Goal: Information Seeking & Learning: Learn about a topic

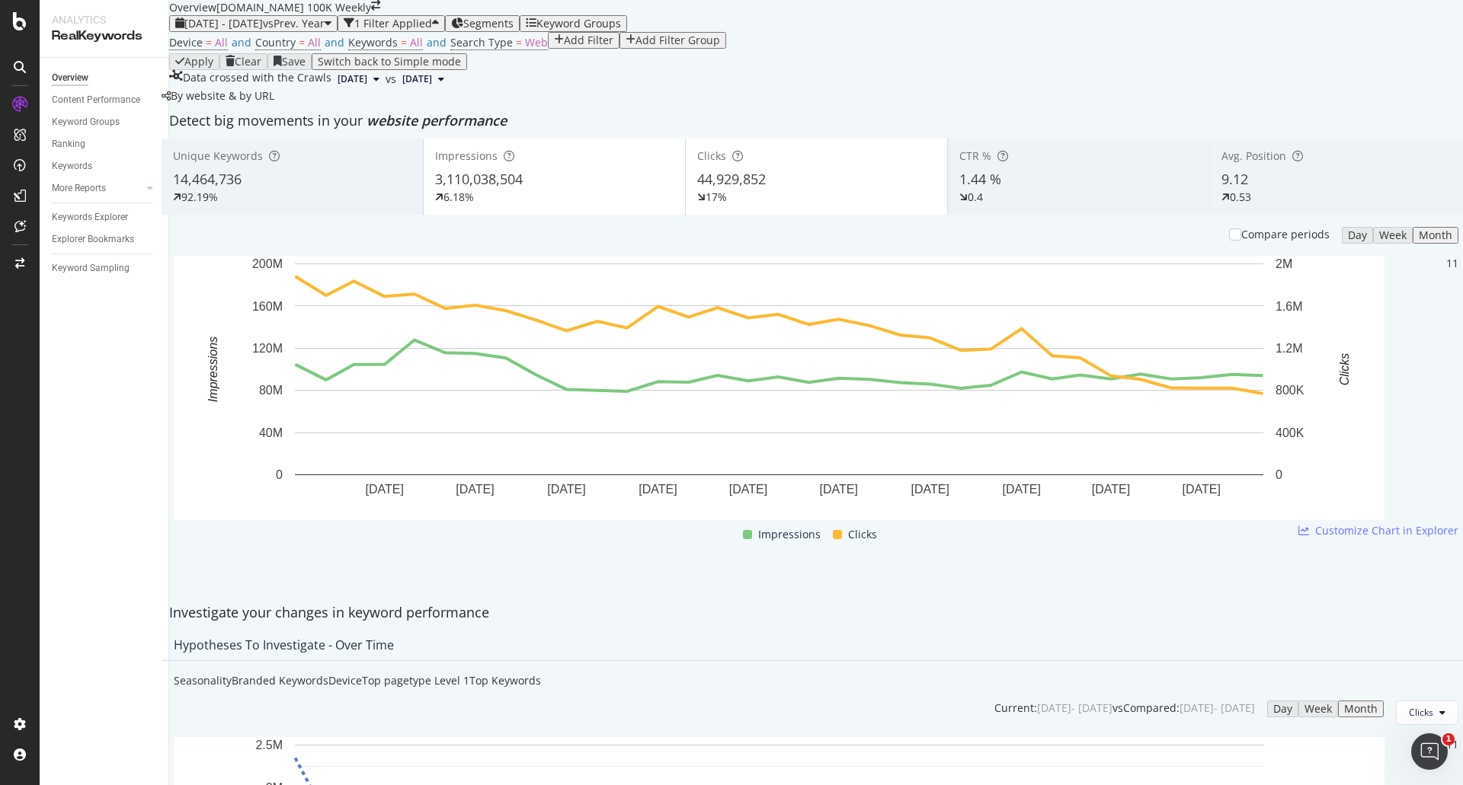
click at [484, 211] on div "Impressions 3,110,038,504 6.18%" at bounding box center [554, 176] width 261 height 69
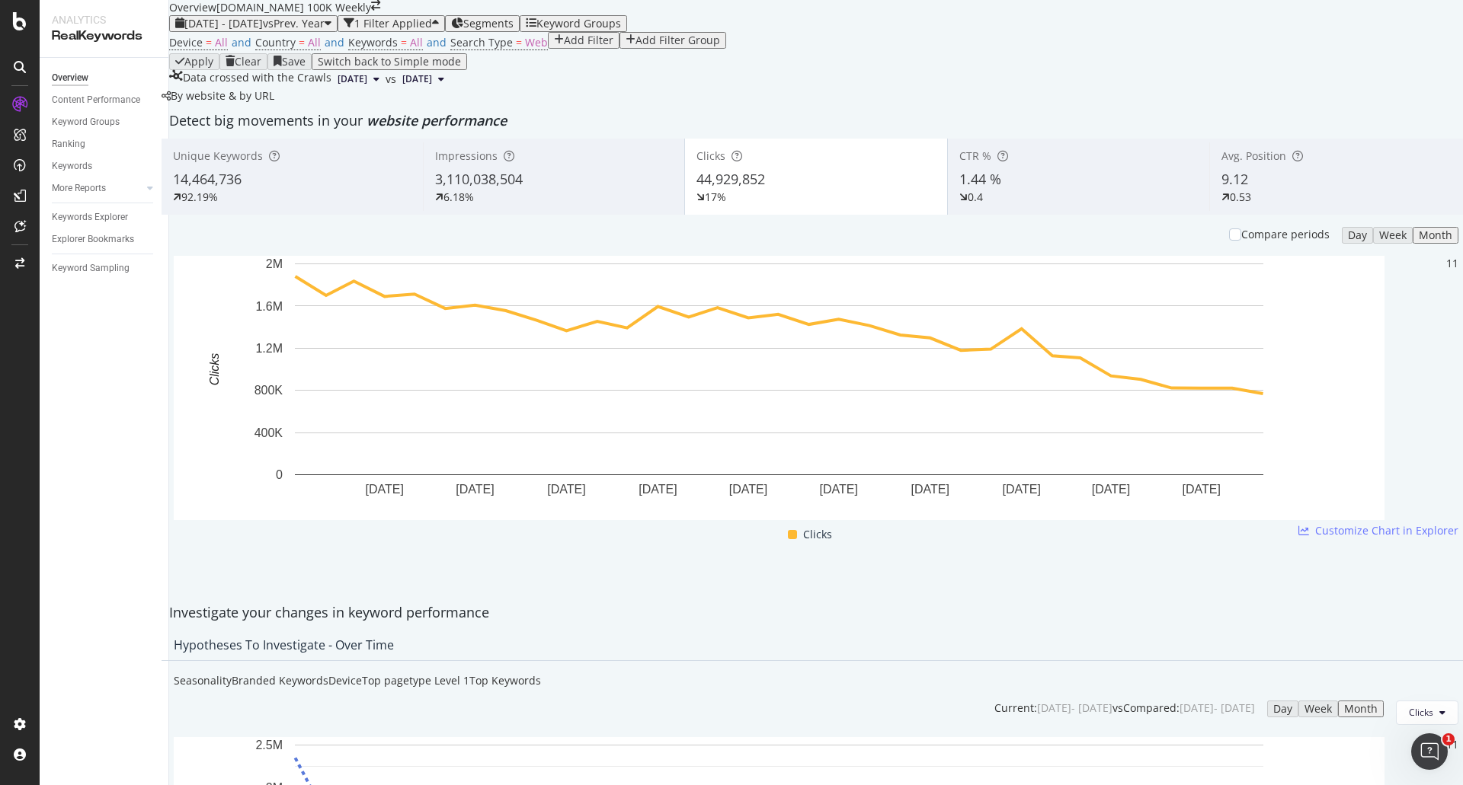
click at [1418, 241] on div "Month" at bounding box center [1435, 235] width 34 height 12
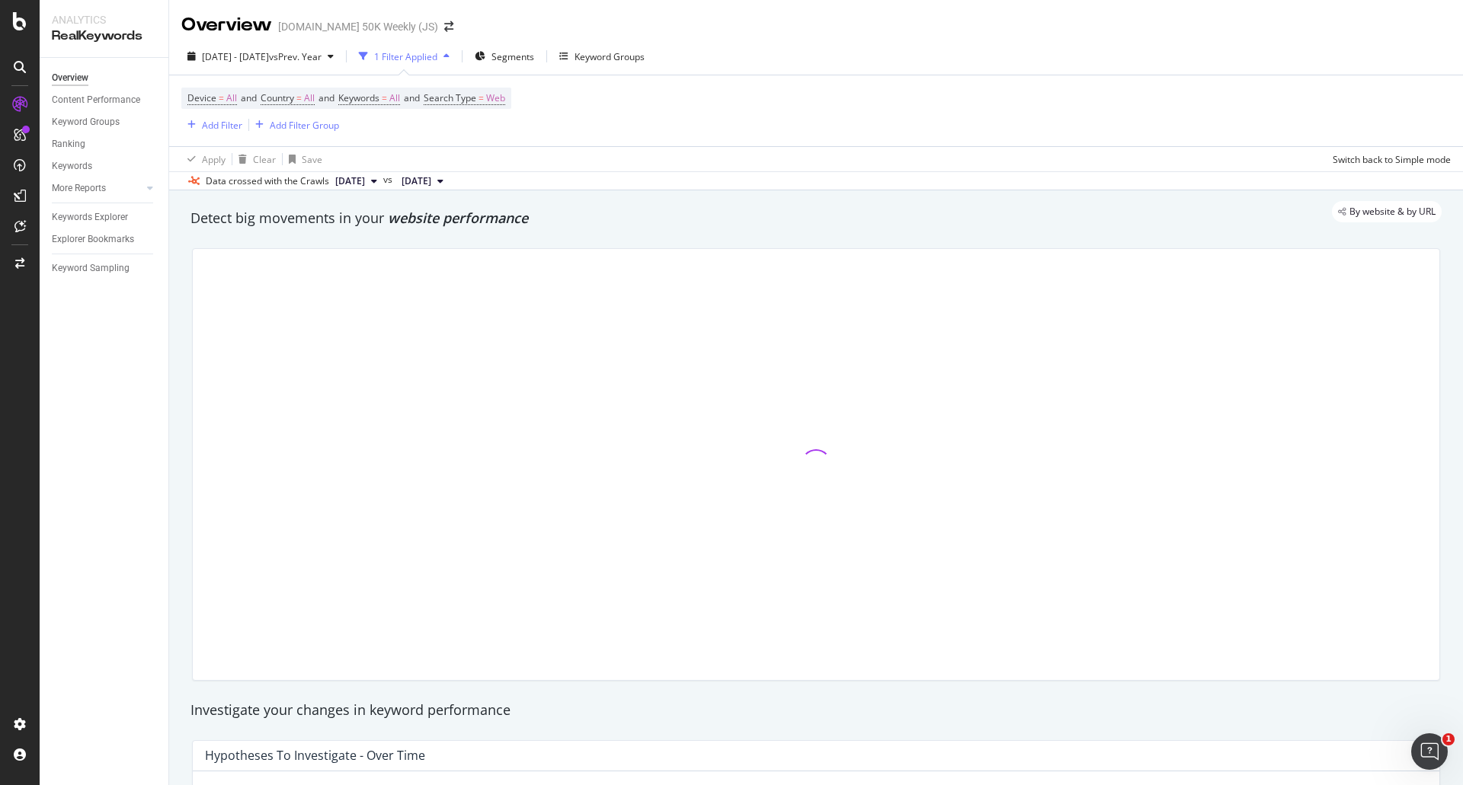
click at [789, 234] on div "Detect big movements in your website performance" at bounding box center [816, 218] width 1266 height 35
click at [775, 448] on div at bounding box center [816, 464] width 1246 height 431
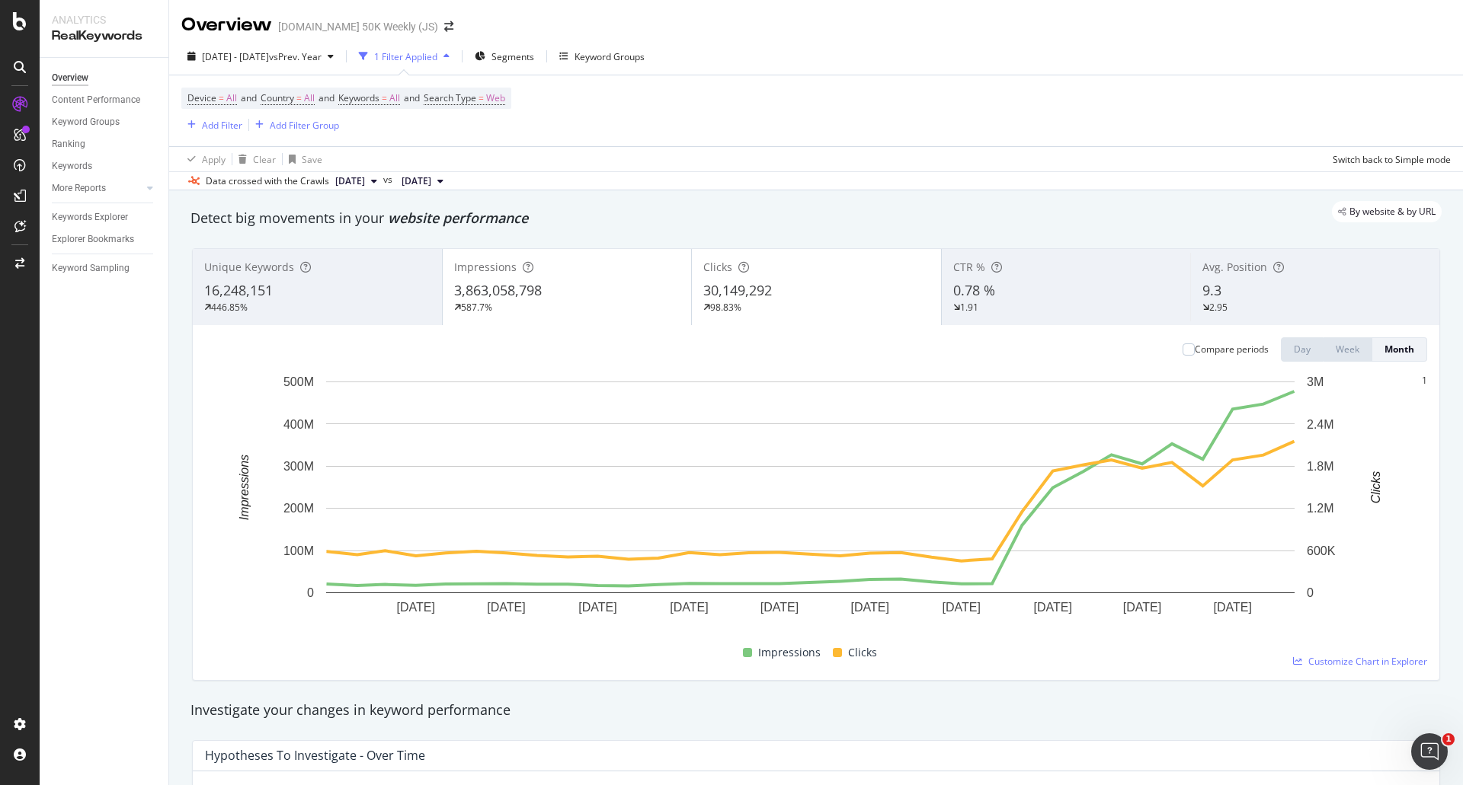
click at [533, 286] on span "3,863,058,798" at bounding box center [498, 290] width 88 height 18
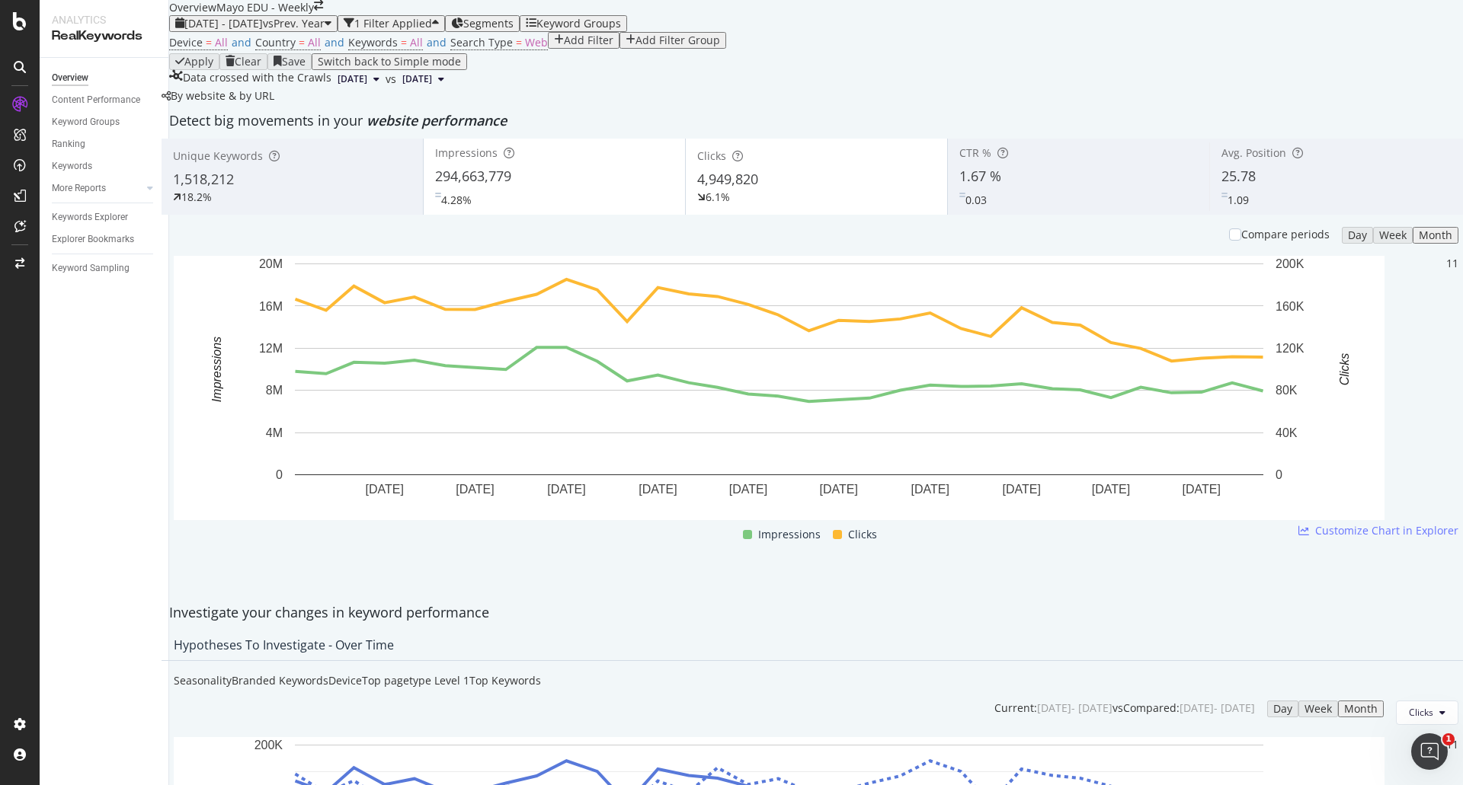
click at [568, 208] on div "4.28%" at bounding box center [554, 197] width 238 height 22
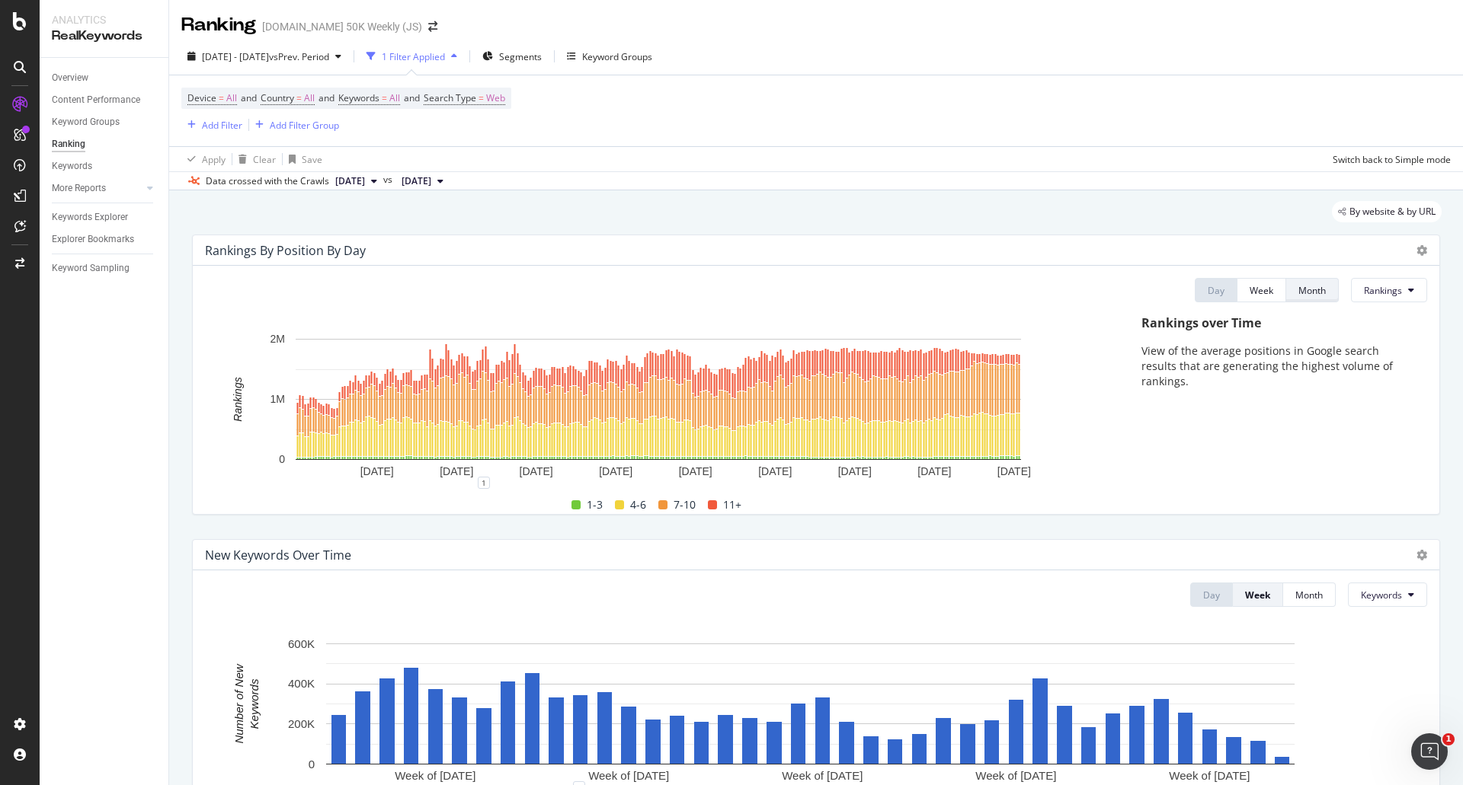
click at [1322, 293] on button "Month" at bounding box center [1312, 290] width 53 height 24
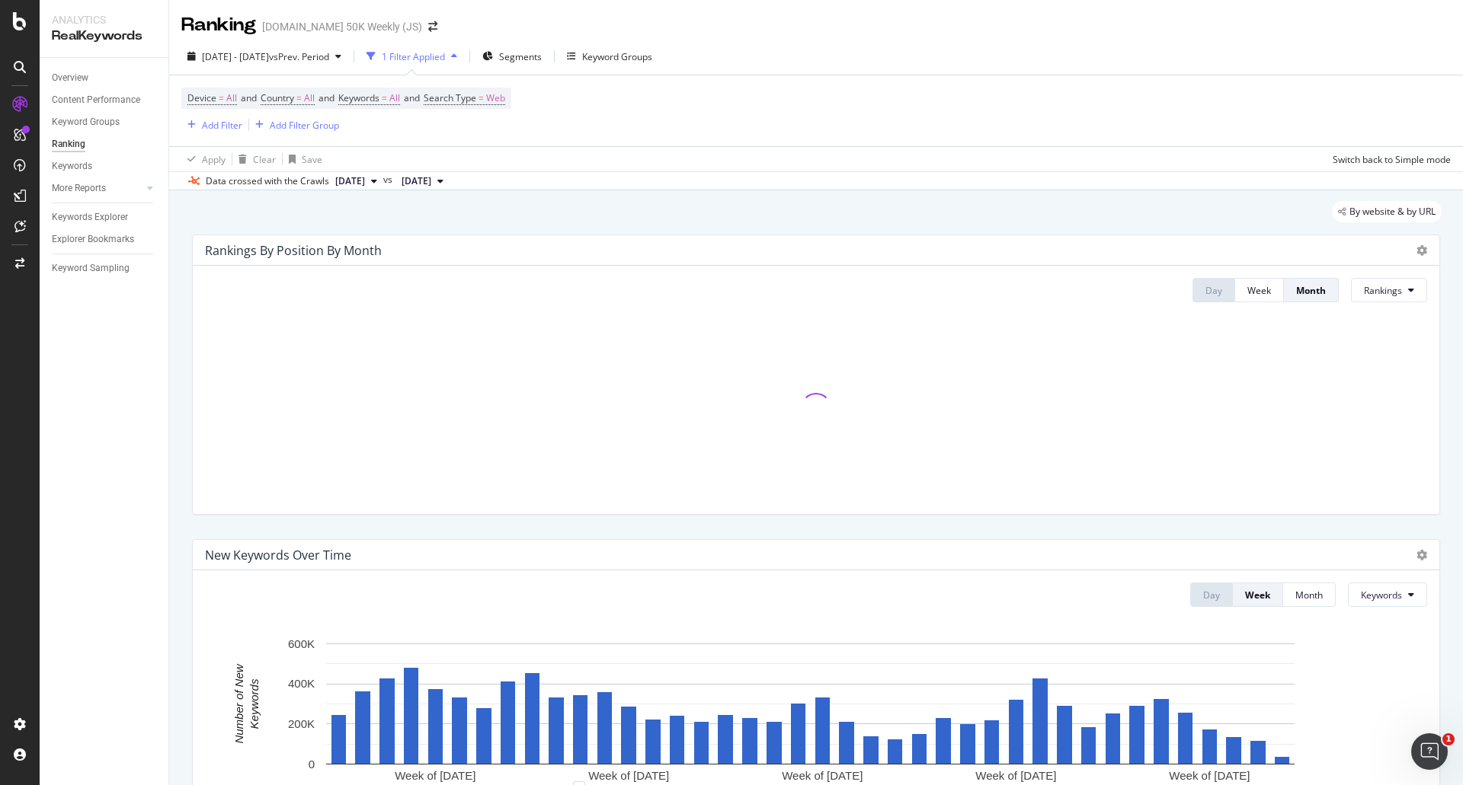
click at [832, 343] on div at bounding box center [816, 408] width 1222 height 187
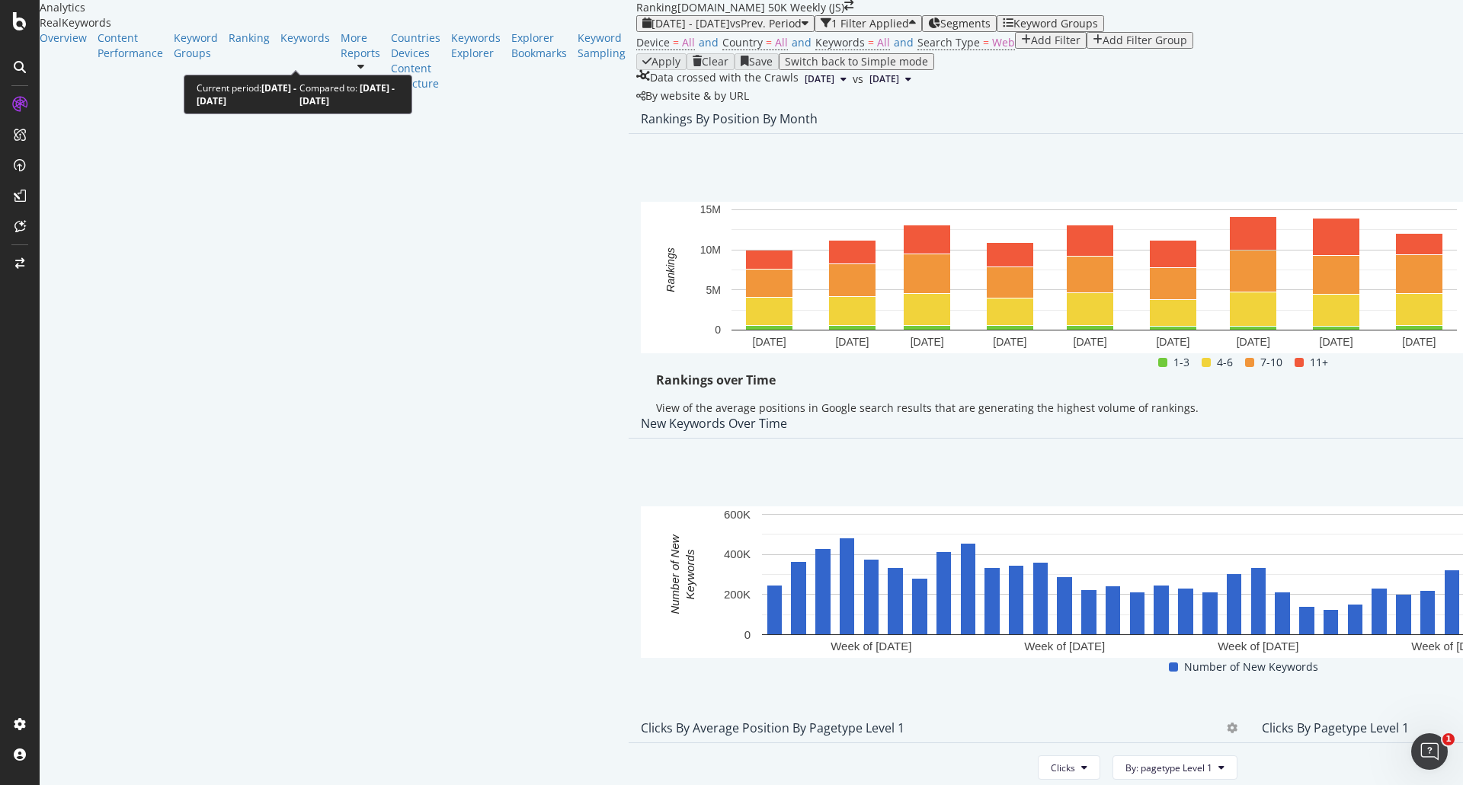
click at [730, 30] on span "vs Prev. Period" at bounding box center [766, 23] width 72 height 14
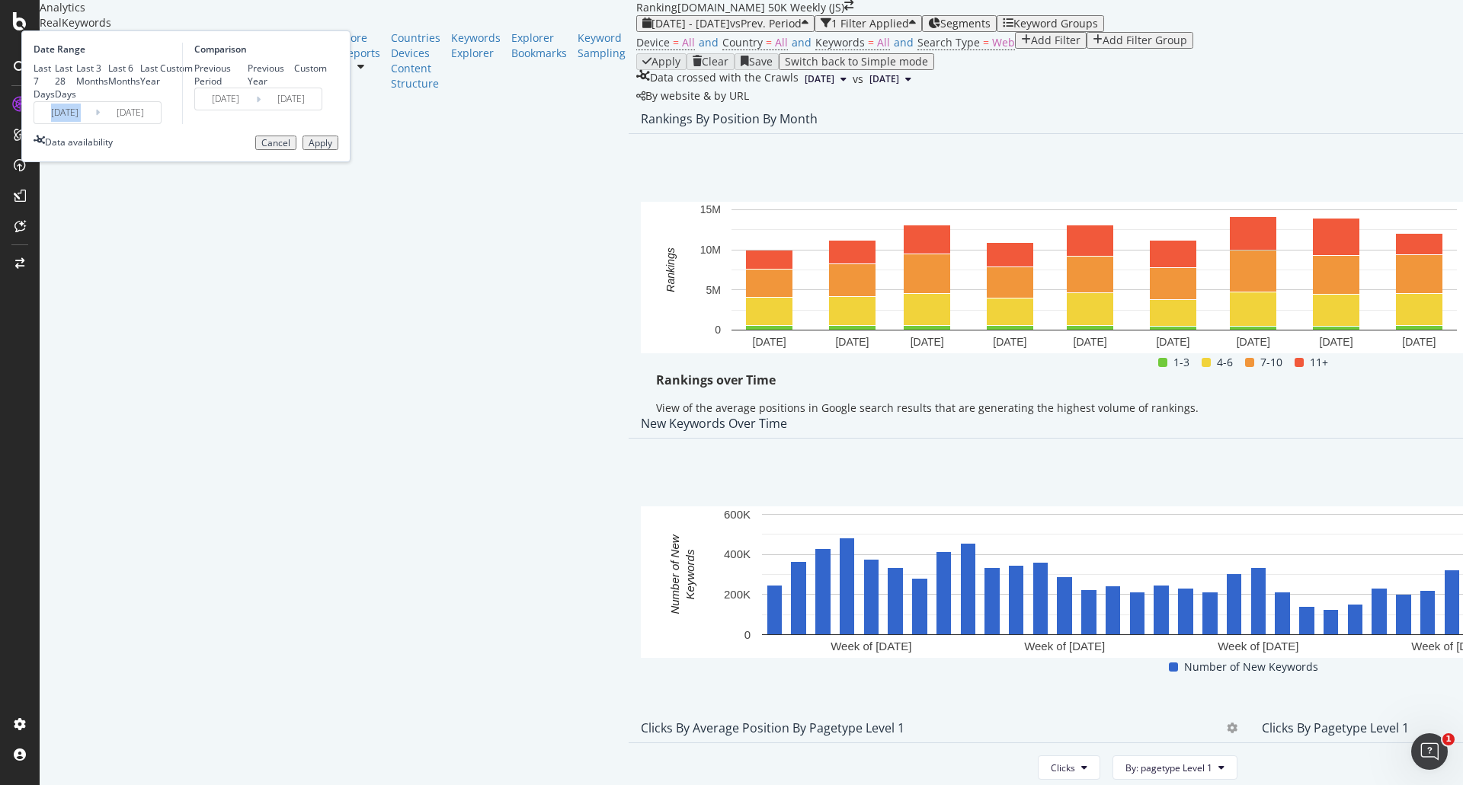
click at [161, 124] on div "2025/01/01 Navigate forward to interact with the calendar and select a date. Pr…" at bounding box center [98, 112] width 128 height 23
click at [95, 123] on input "[DATE]" at bounding box center [64, 112] width 61 height 21
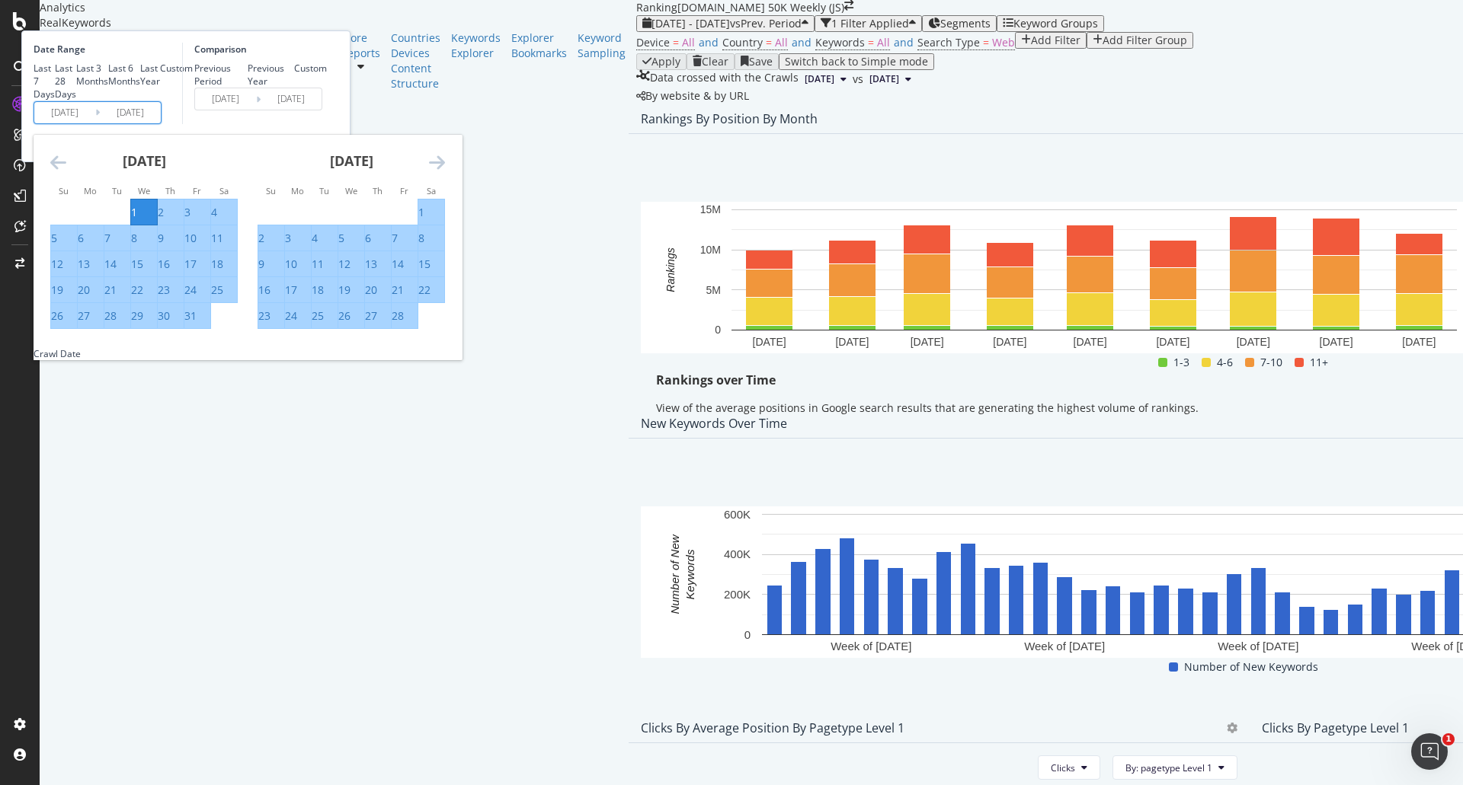
click at [445, 171] on icon "Move forward to switch to the next month." at bounding box center [437, 162] width 16 height 18
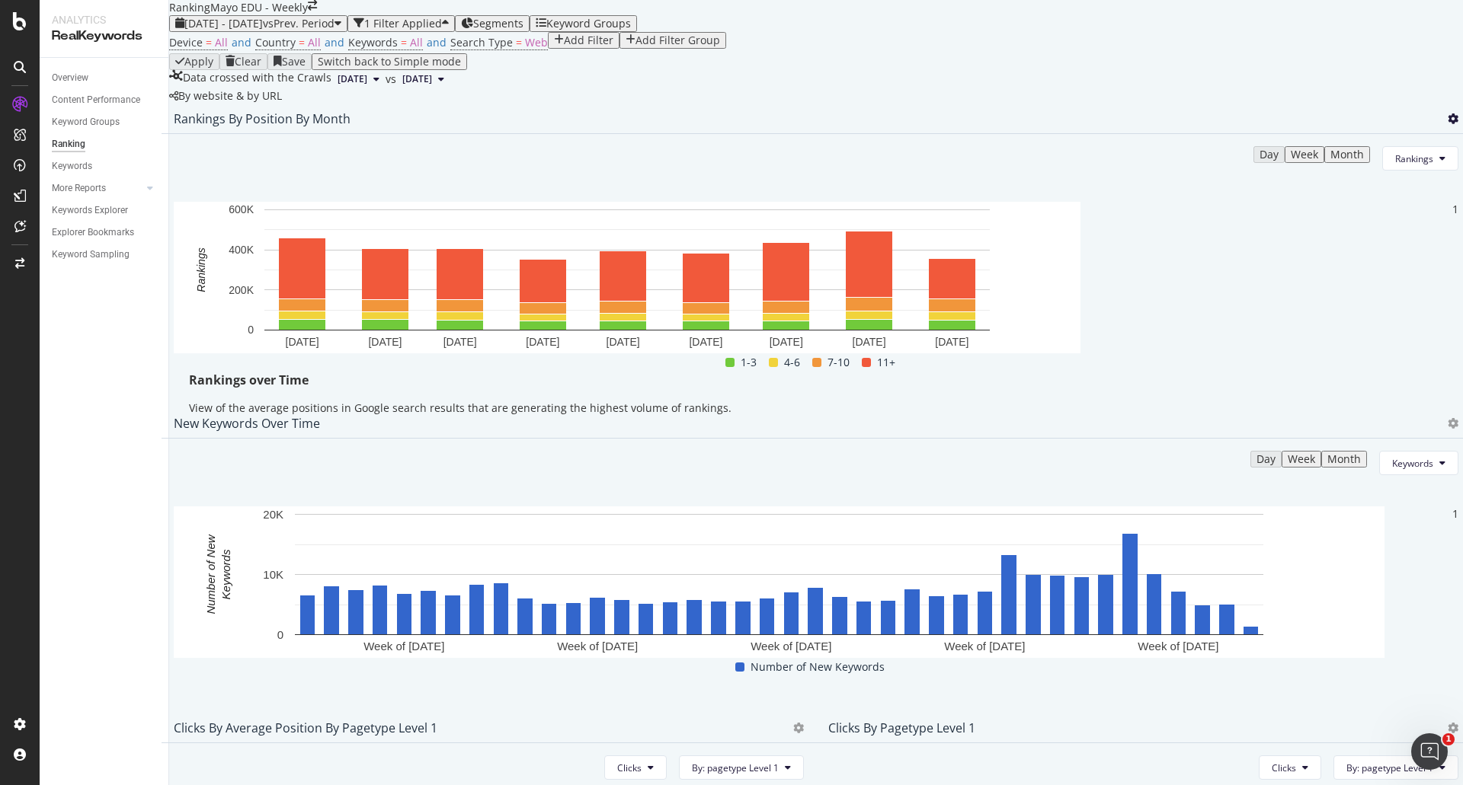
click at [1447, 124] on icon at bounding box center [1452, 118] width 11 height 11
click at [1354, 298] on span "Export as CSV" at bounding box center [1349, 293] width 85 height 14
click at [333, 30] on span "vs Prev. Period" at bounding box center [299, 23] width 72 height 14
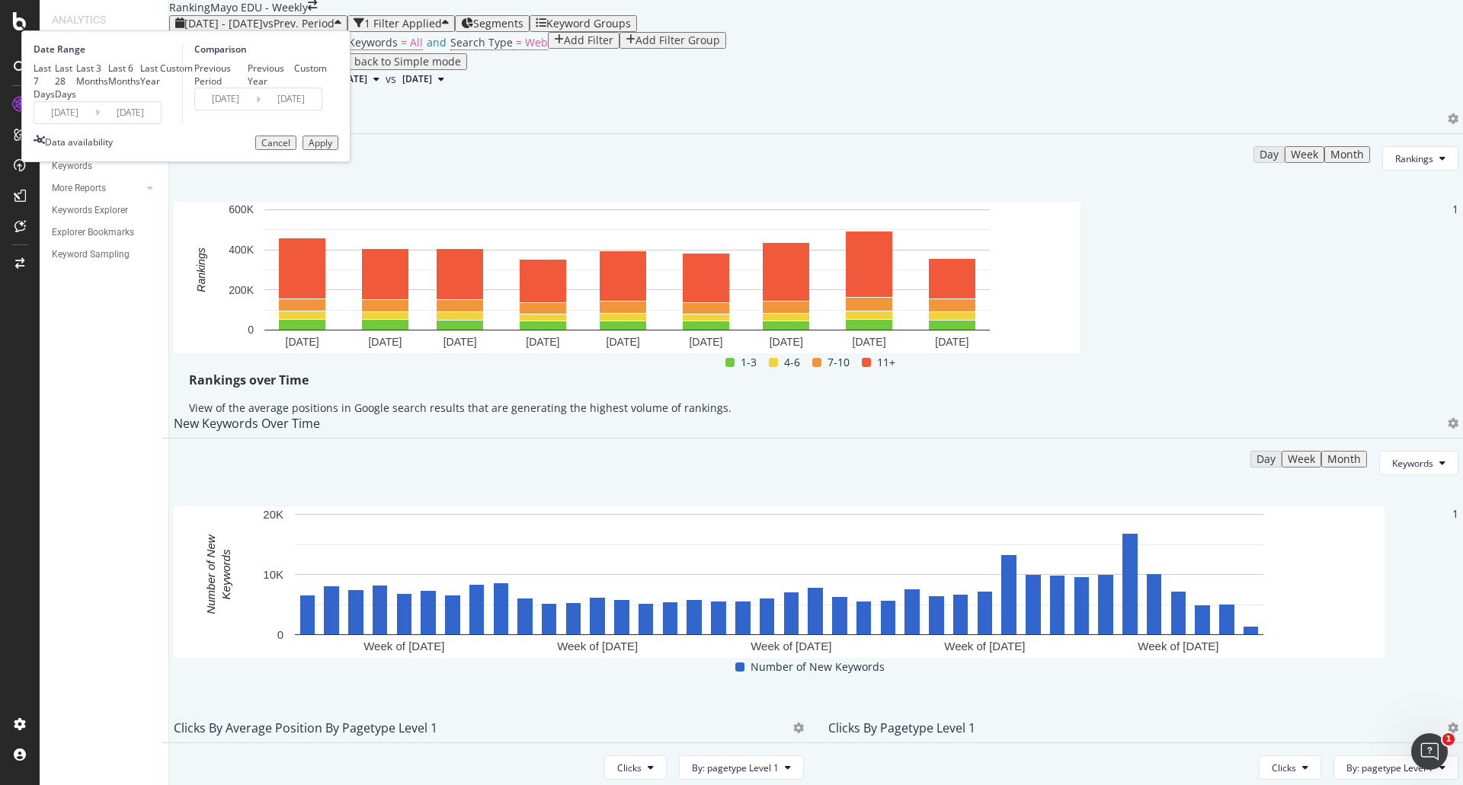
click at [178, 124] on div "Date Range Last 7 Days Last 28 Days Last 3 Months Last 6 Months Last Year Custo…" at bounding box center [106, 84] width 145 height 82
click at [95, 123] on input "[DATE]" at bounding box center [64, 112] width 61 height 21
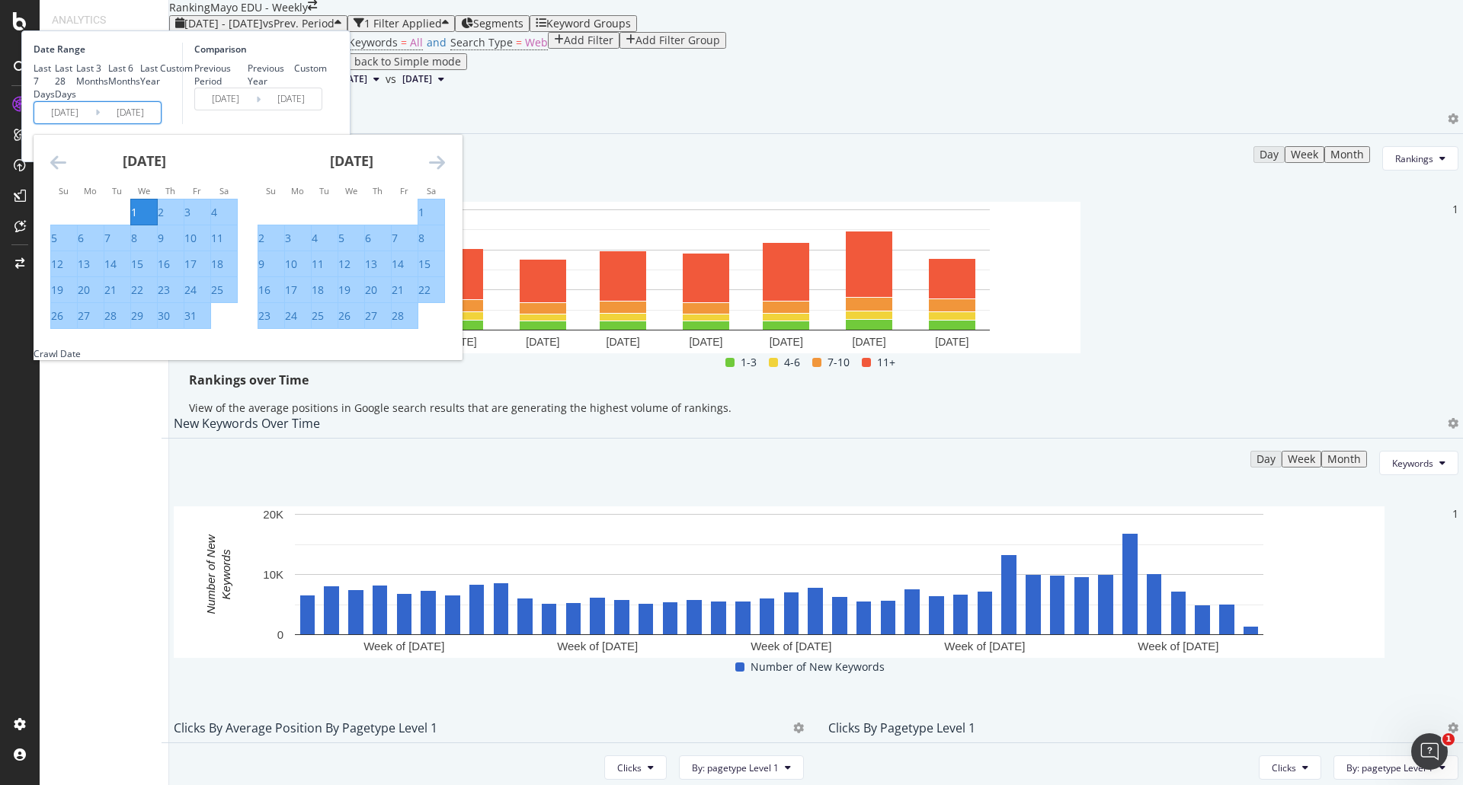
click at [445, 171] on icon "Move forward to switch to the next month." at bounding box center [437, 162] width 16 height 18
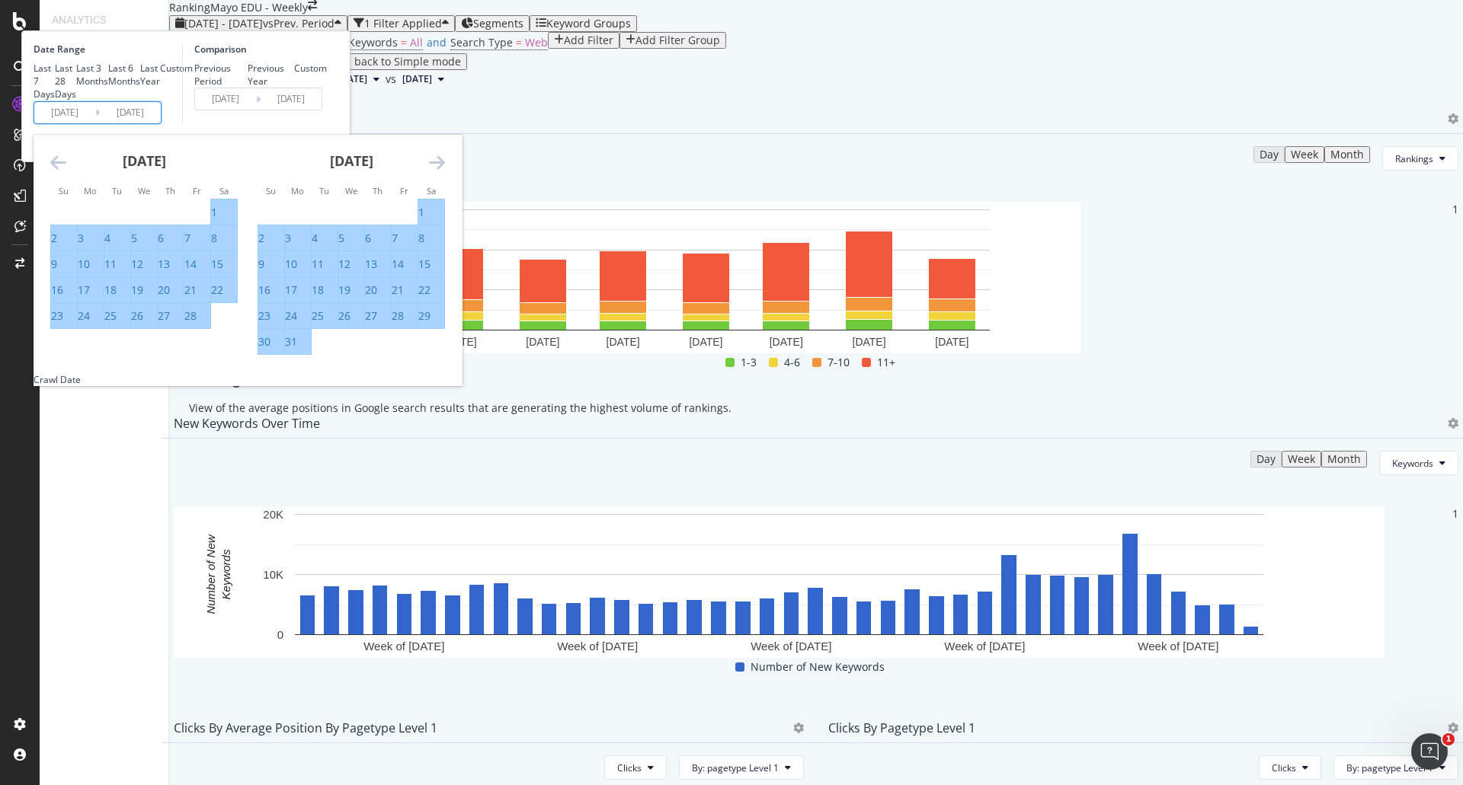
click at [445, 171] on icon "Move forward to switch to the next month." at bounding box center [437, 162] width 16 height 18
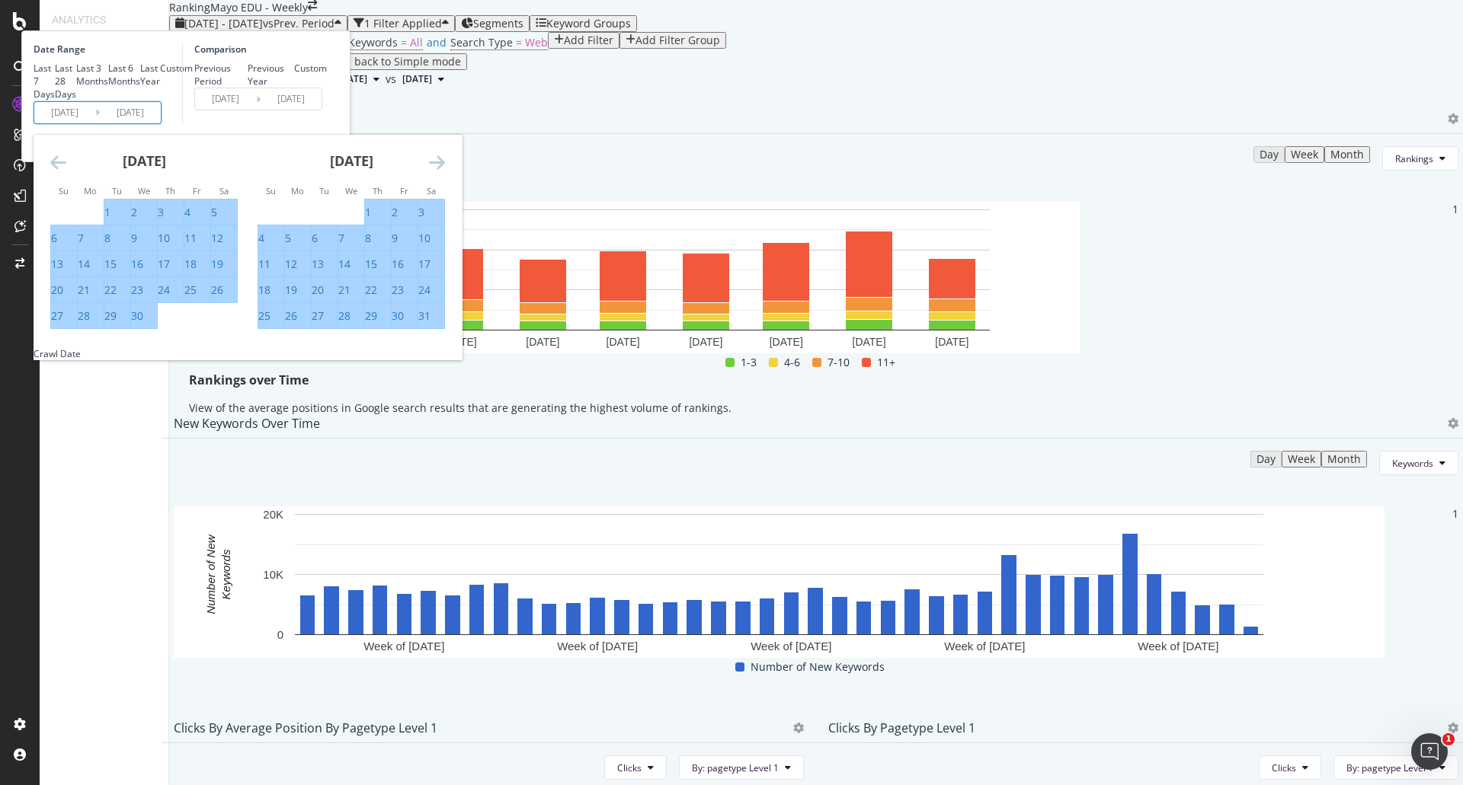
click at [445, 171] on icon "Move forward to switch to the next month." at bounding box center [437, 162] width 16 height 18
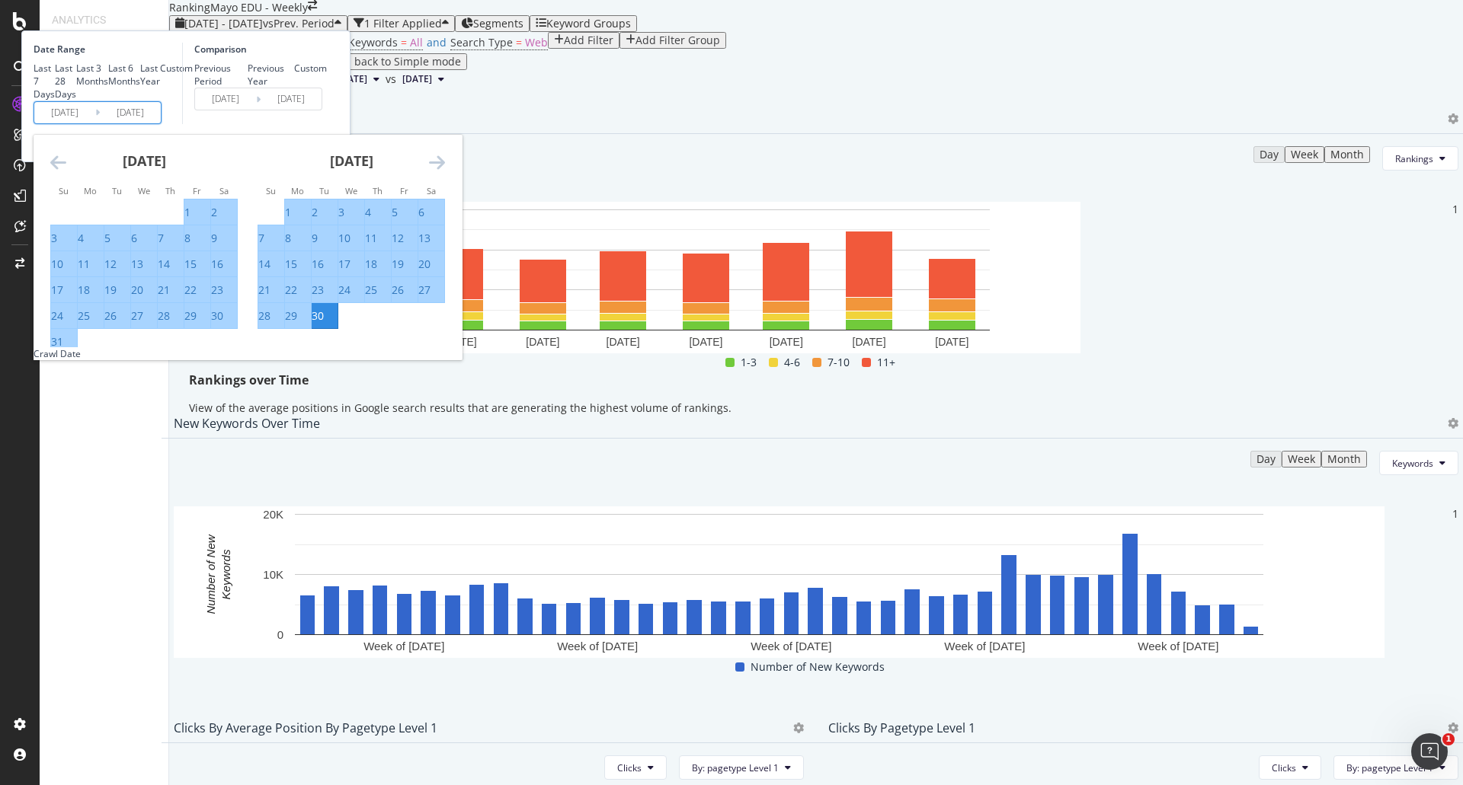
click at [291, 220] on div "1" at bounding box center [288, 212] width 6 height 15
type input "2025/09/01"
type input "2025/08/02"
type input "2025/08/31"
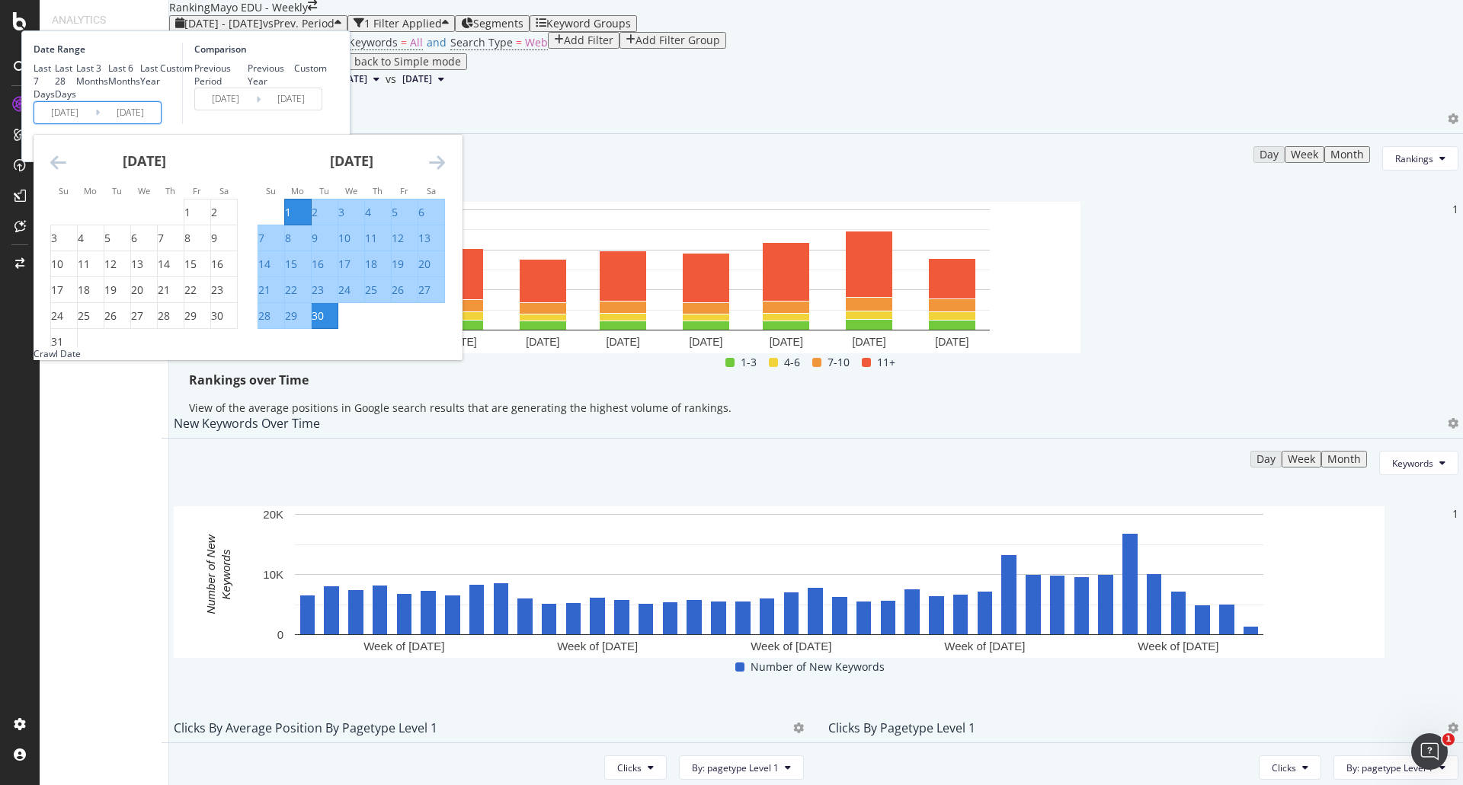
click at [327, 124] on div "Comparison Previous Period Previous Year Custom 2025/08/02 Navigate forward to …" at bounding box center [254, 84] width 145 height 82
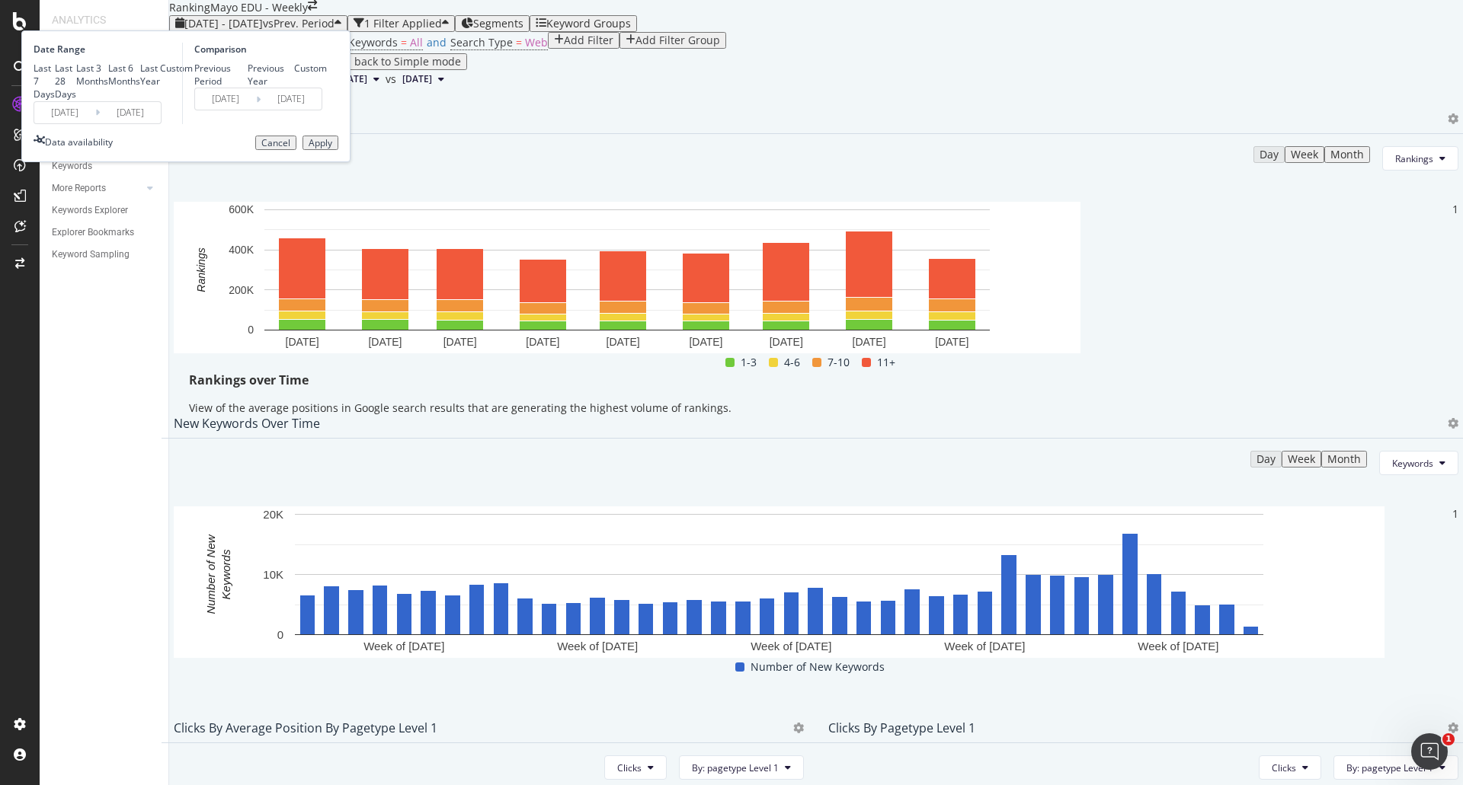
click at [332, 149] on div "Apply" at bounding box center [320, 143] width 24 height 11
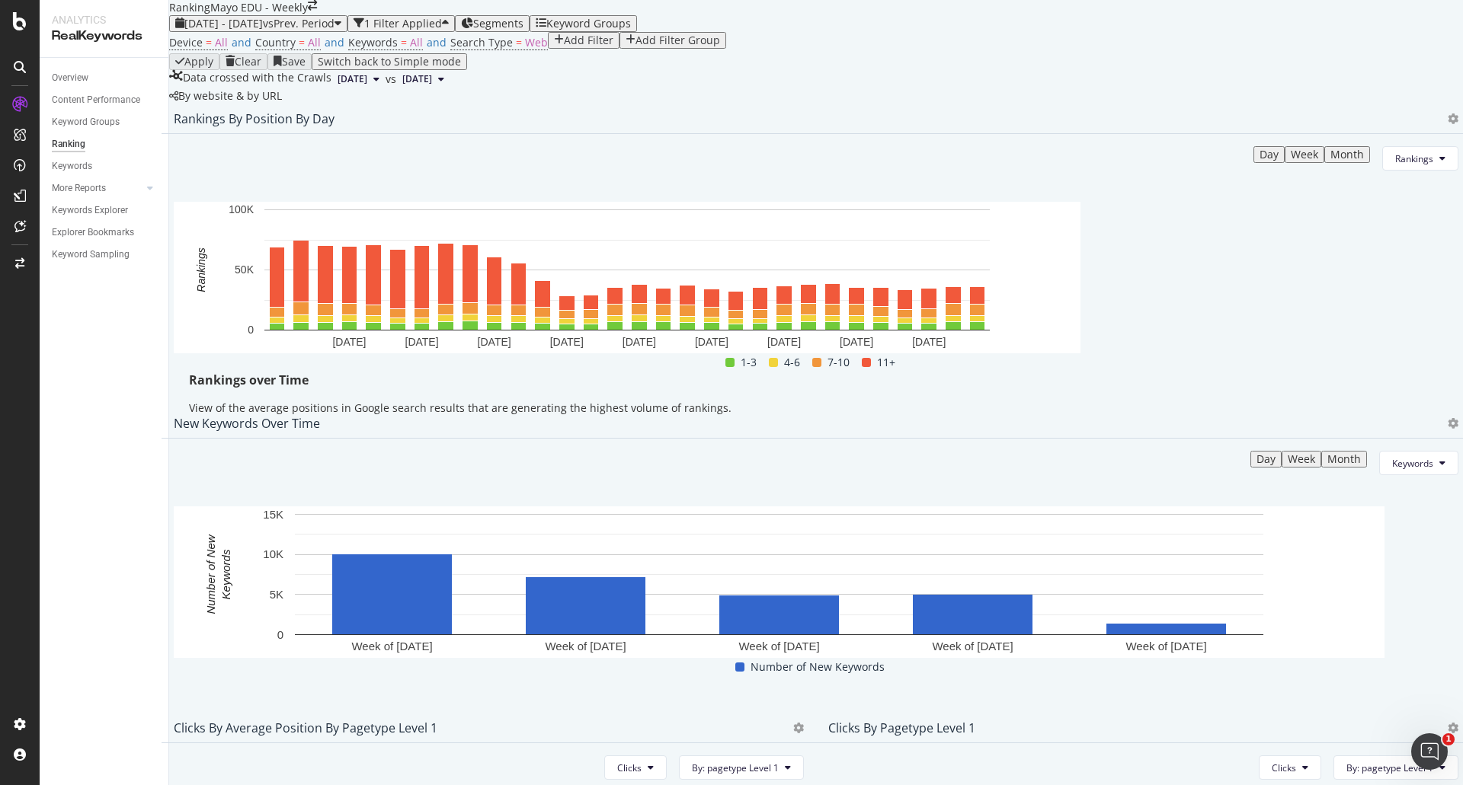
click at [1259, 161] on div "Day" at bounding box center [1268, 155] width 19 height 12
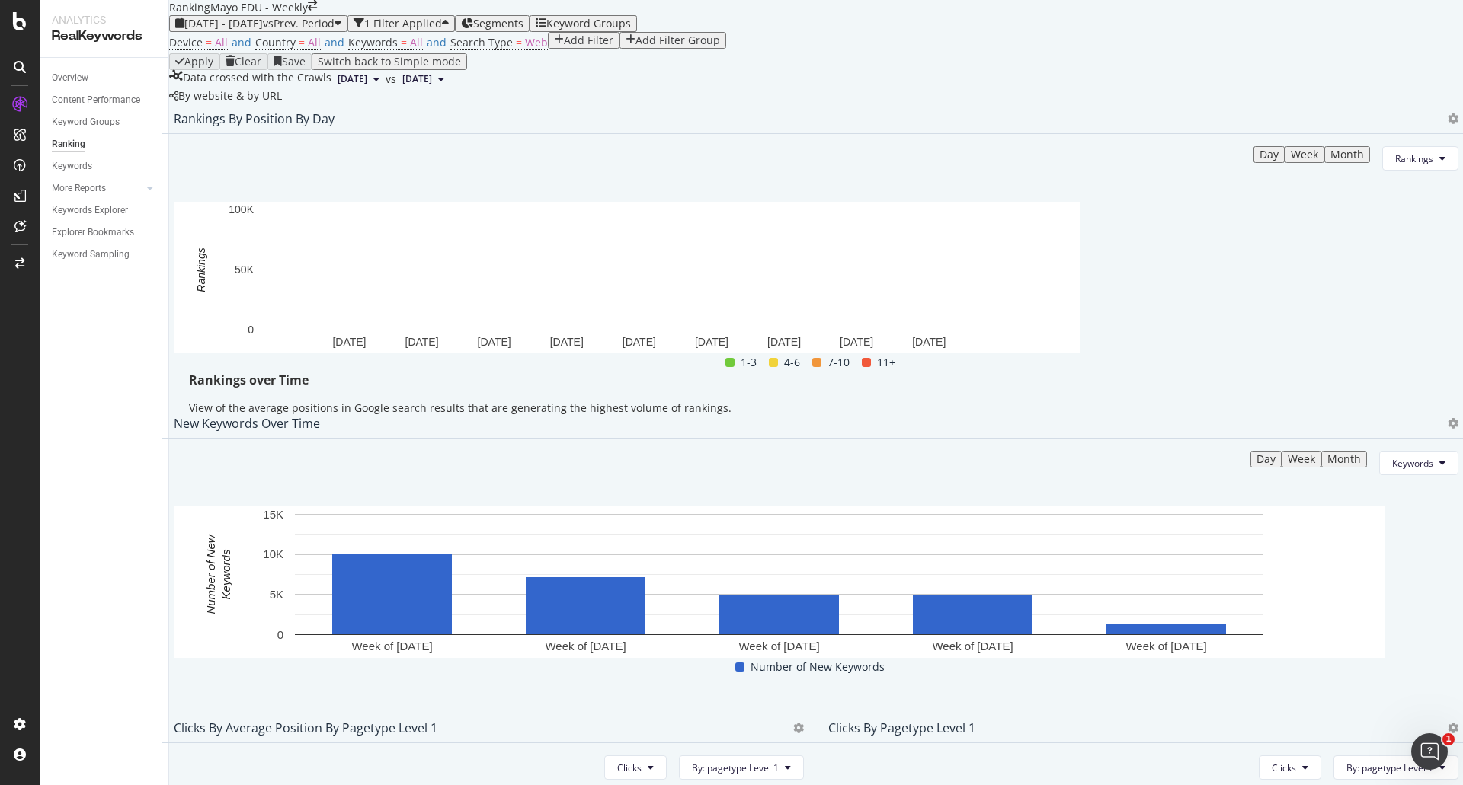
click at [1259, 161] on div "Day" at bounding box center [1268, 155] width 19 height 12
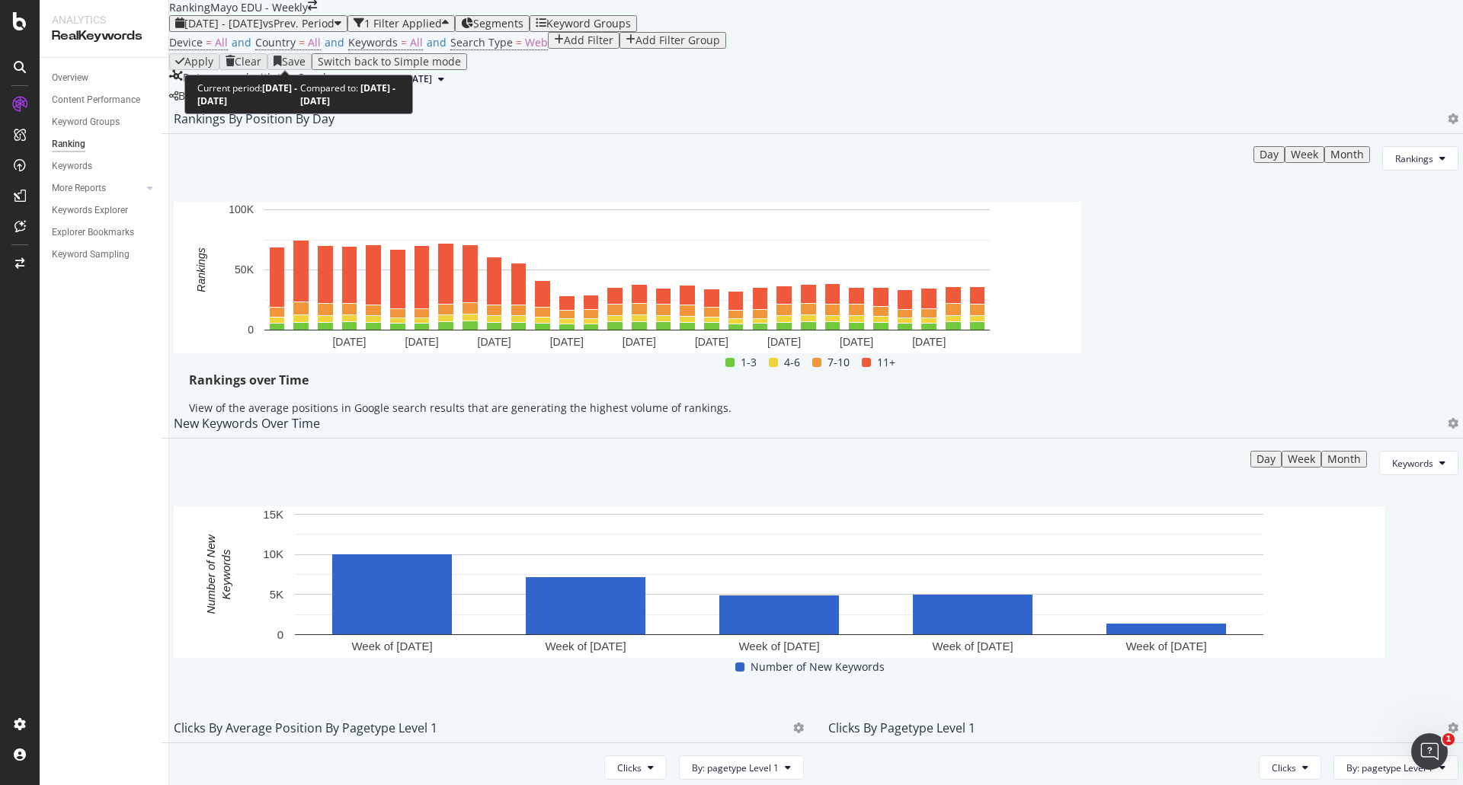
click at [318, 30] on div "2025 Sep. 1st - Sep. 30th vs Prev. Period" at bounding box center [258, 24] width 166 height 12
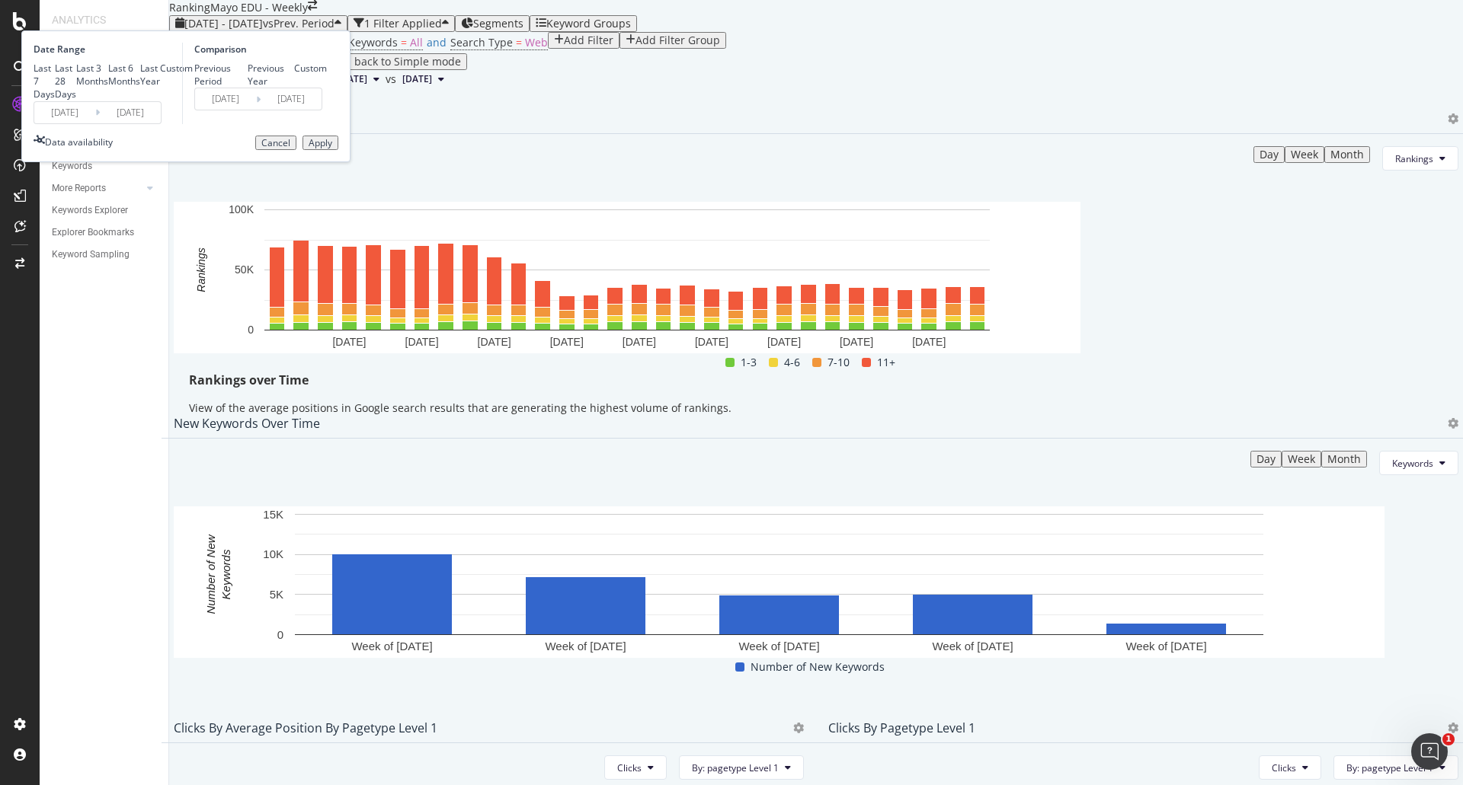
click at [95, 123] on input "2025/09/01" at bounding box center [64, 112] width 61 height 21
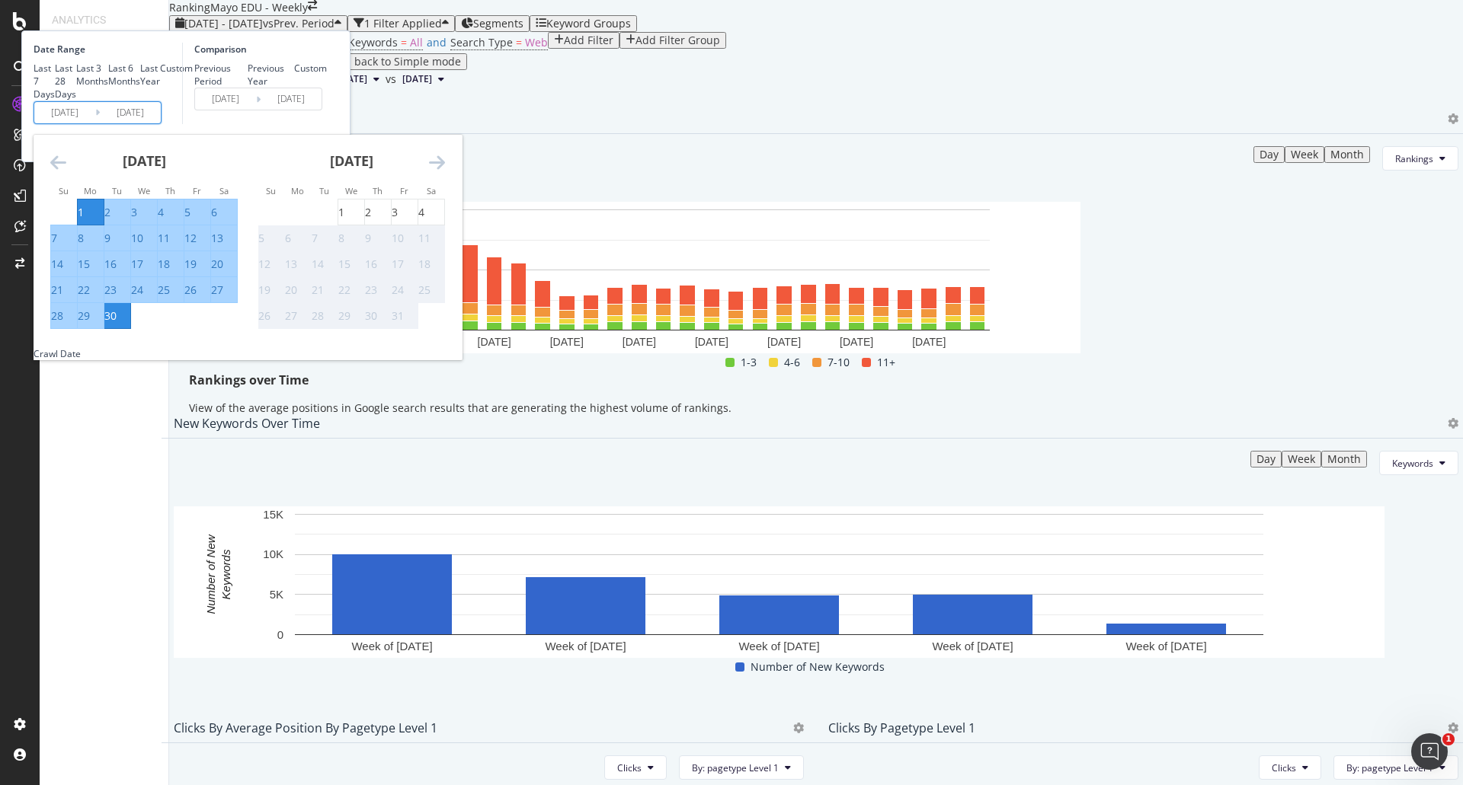
click at [66, 171] on icon "Move backward to switch to the previous month." at bounding box center [58, 162] width 16 height 18
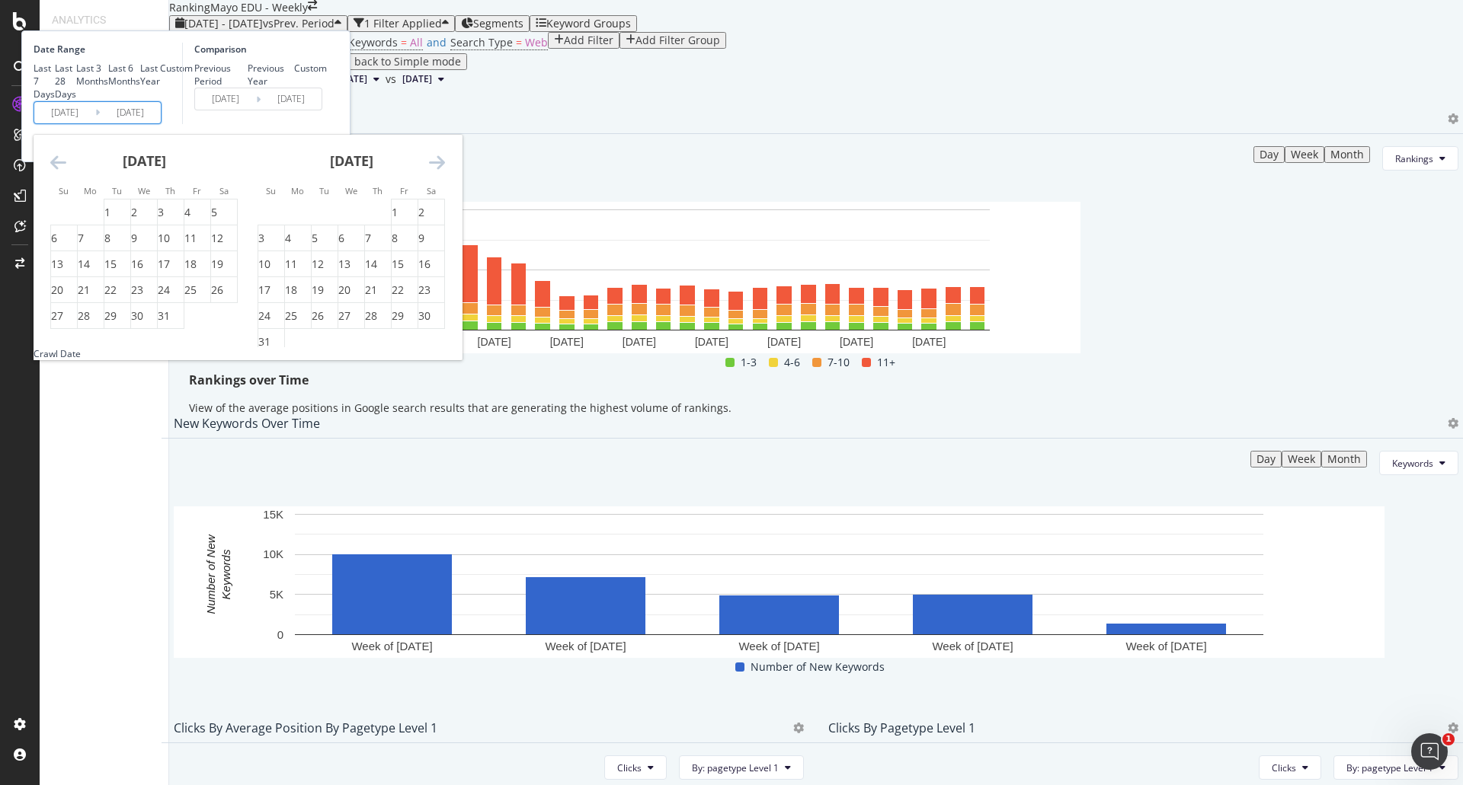
click at [66, 171] on icon "Move backward to switch to the previous month." at bounding box center [58, 162] width 16 height 18
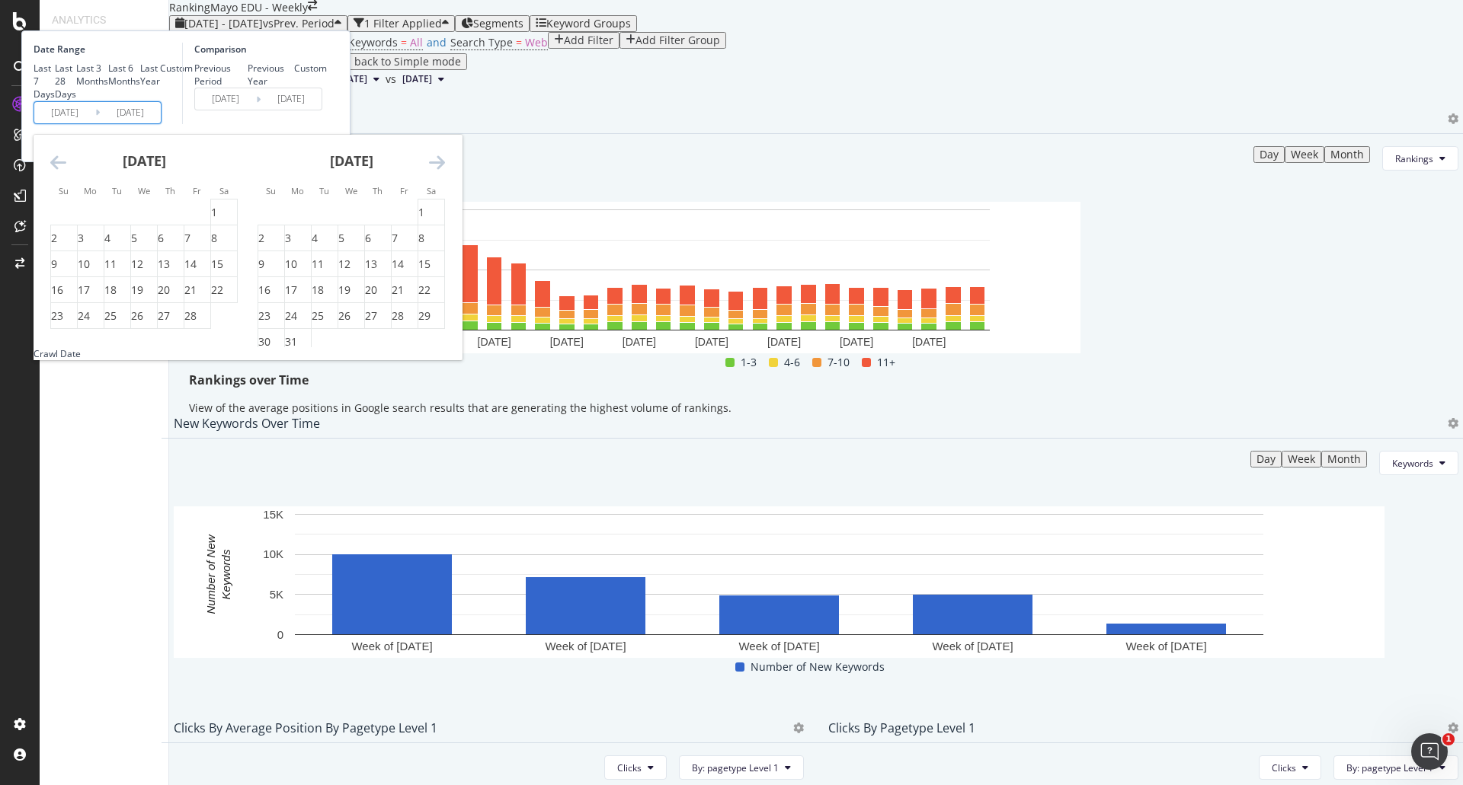
click at [66, 171] on icon "Move backward to switch to the previous month." at bounding box center [58, 162] width 16 height 18
click at [137, 220] on div "1" at bounding box center [134, 212] width 6 height 15
type input "2025/01/01"
type input "2024/04/02"
type input "2024/12/31"
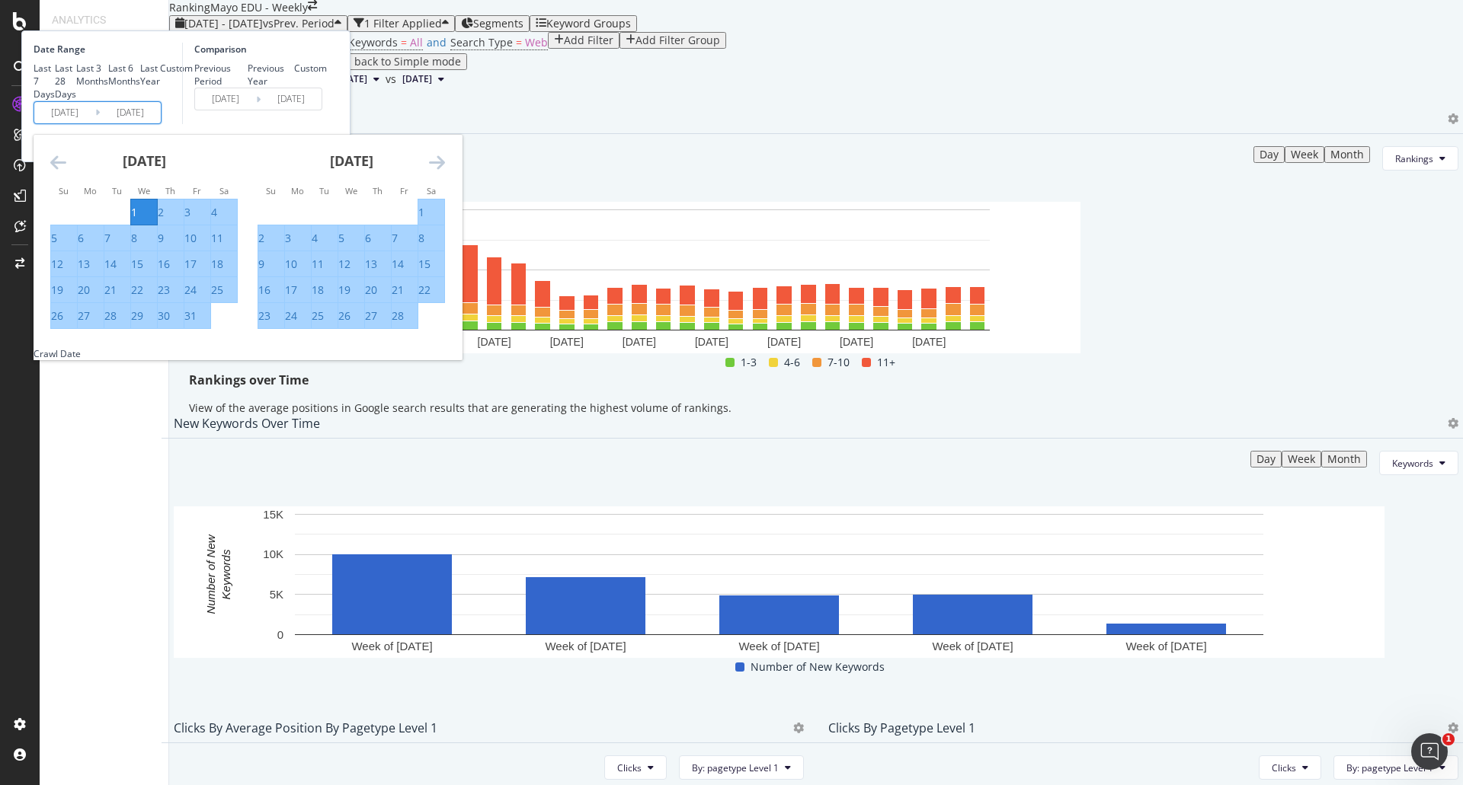
click at [327, 124] on div "Comparison Previous Period Previous Year Custom 2024/04/02 Navigate forward to …" at bounding box center [254, 84] width 145 height 82
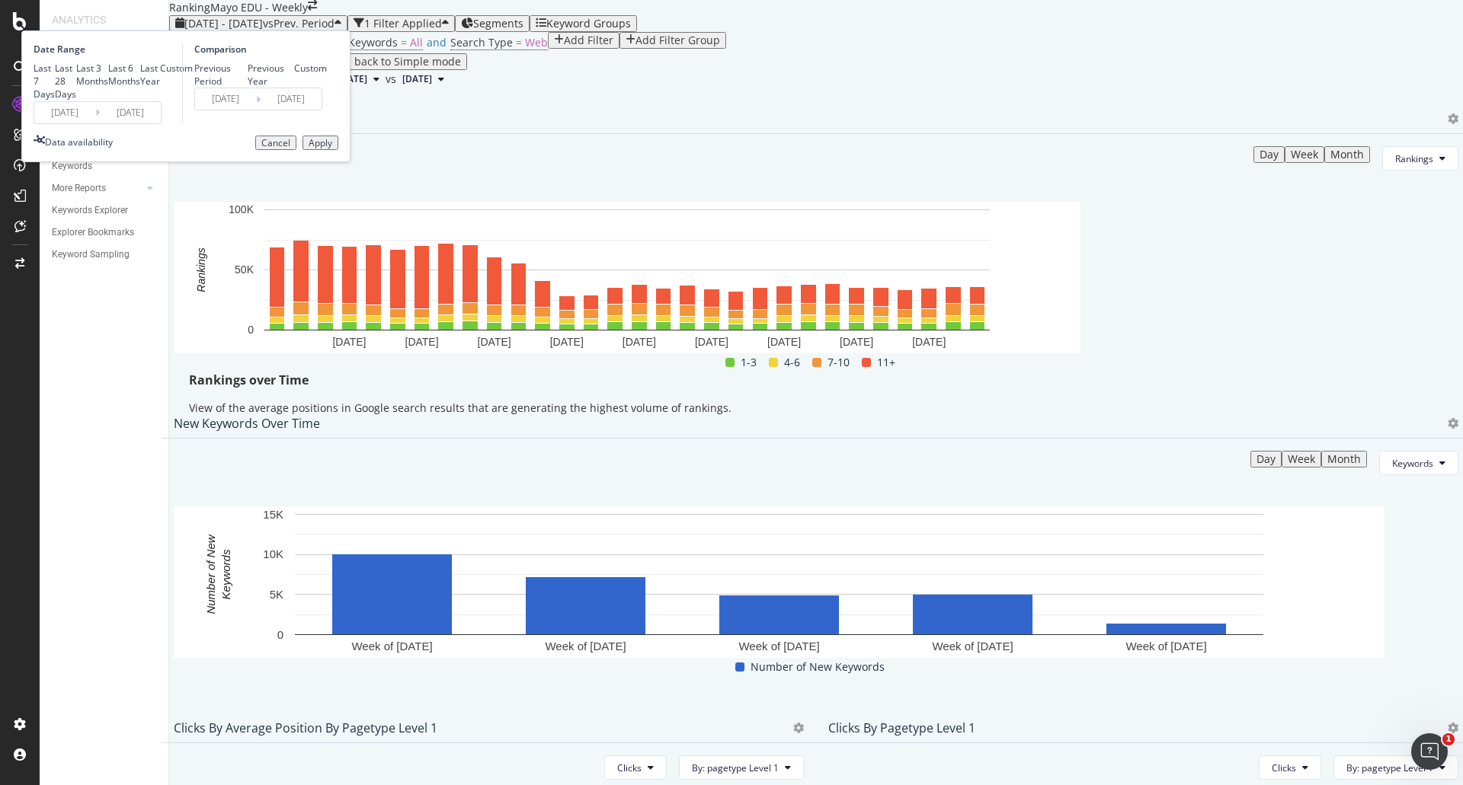
click at [332, 149] on div "Apply" at bounding box center [320, 143] width 24 height 11
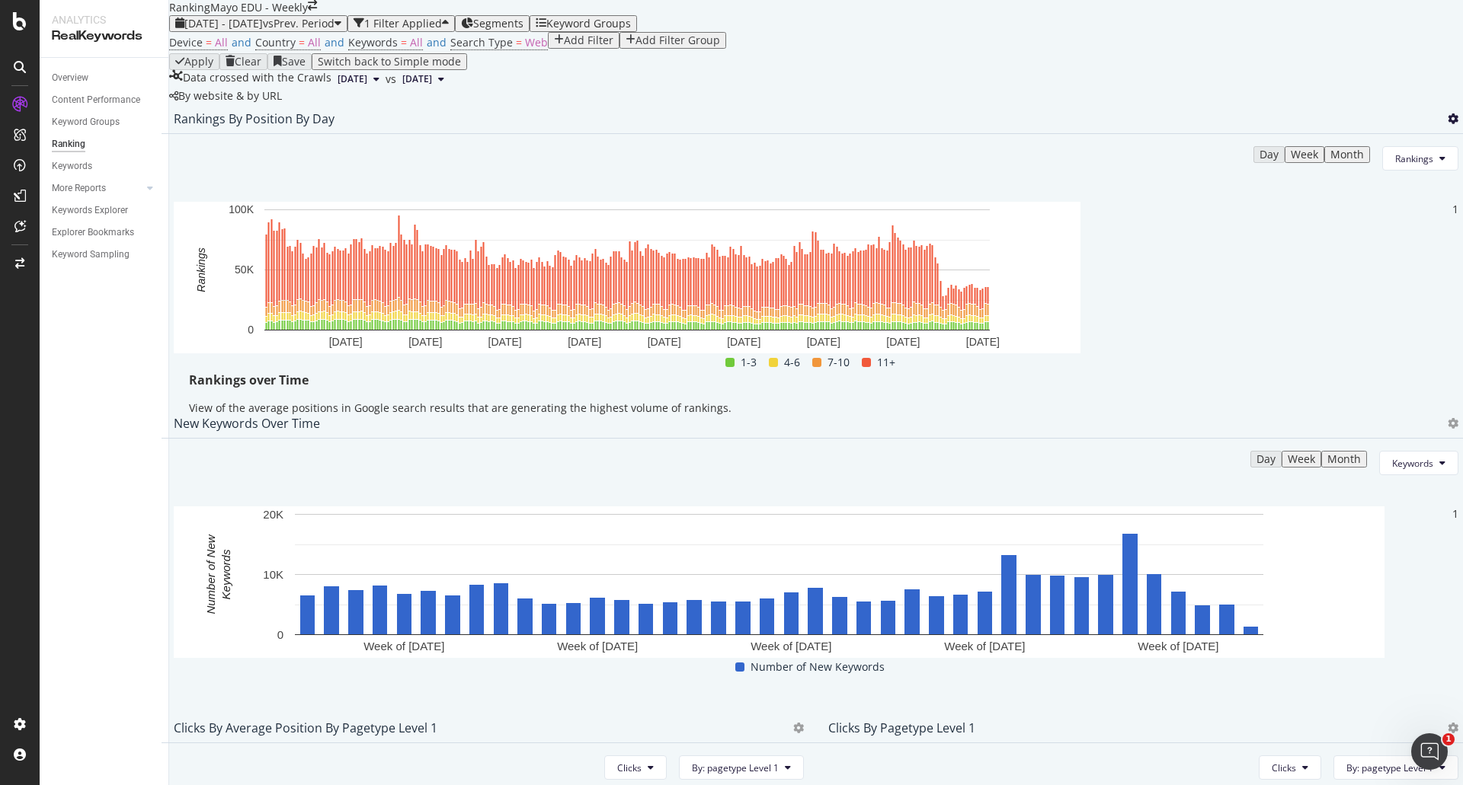
click at [1447, 124] on icon at bounding box center [1452, 118] width 11 height 11
click at [1311, 295] on span "Export as CSV" at bounding box center [1349, 293] width 85 height 14
